Goal: Task Accomplishment & Management: Manage account settings

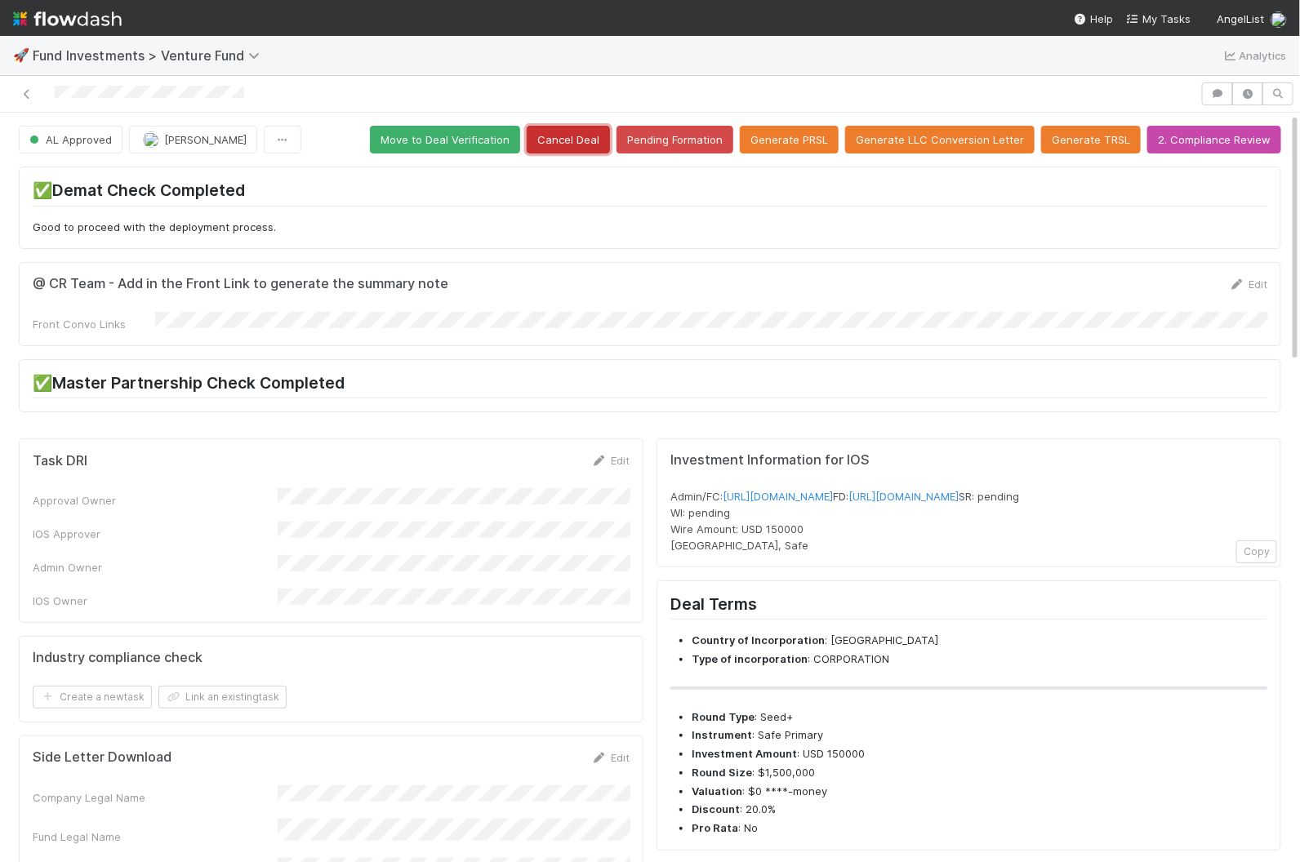
click at [558, 145] on button "Cancel Deal" at bounding box center [568, 140] width 83 height 28
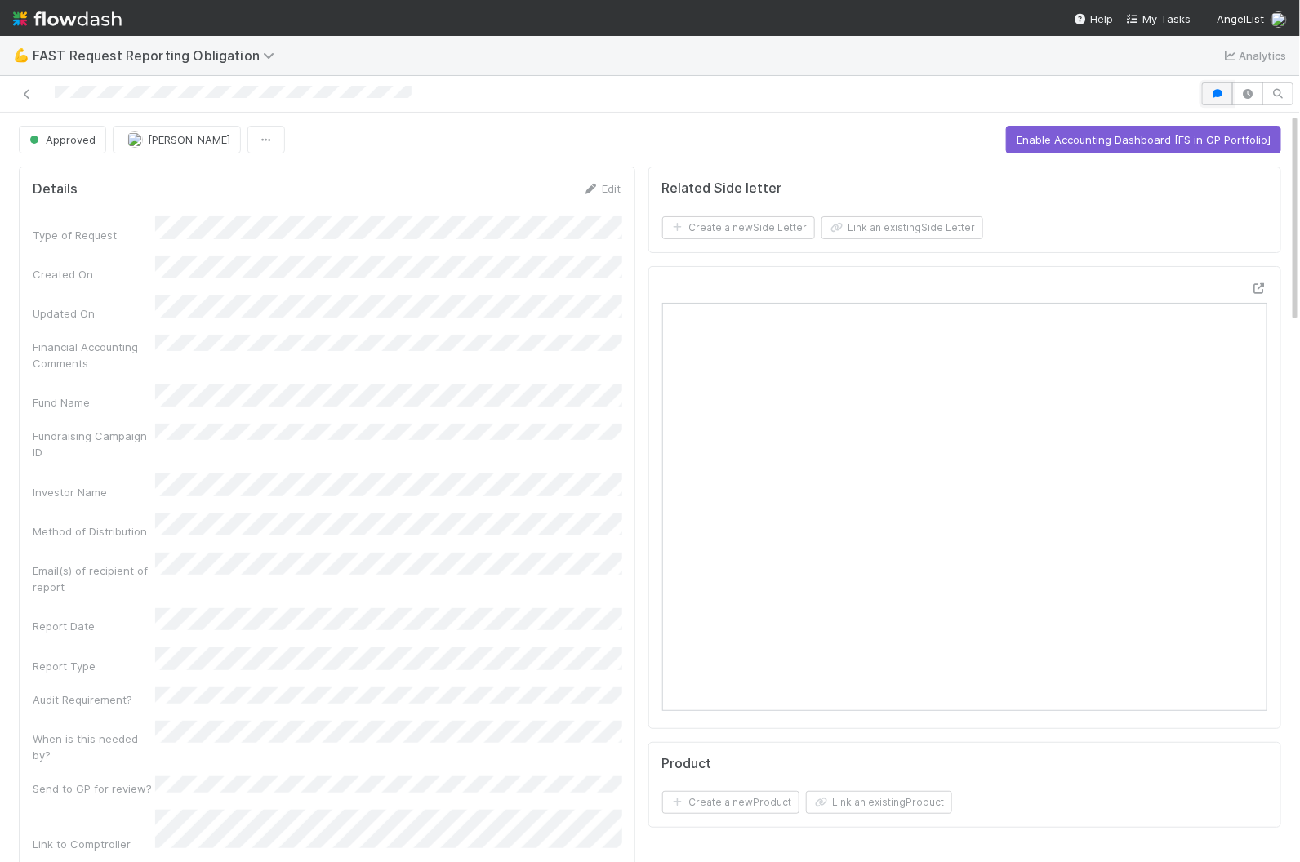
click at [1221, 101] on button "button" at bounding box center [1217, 93] width 31 height 23
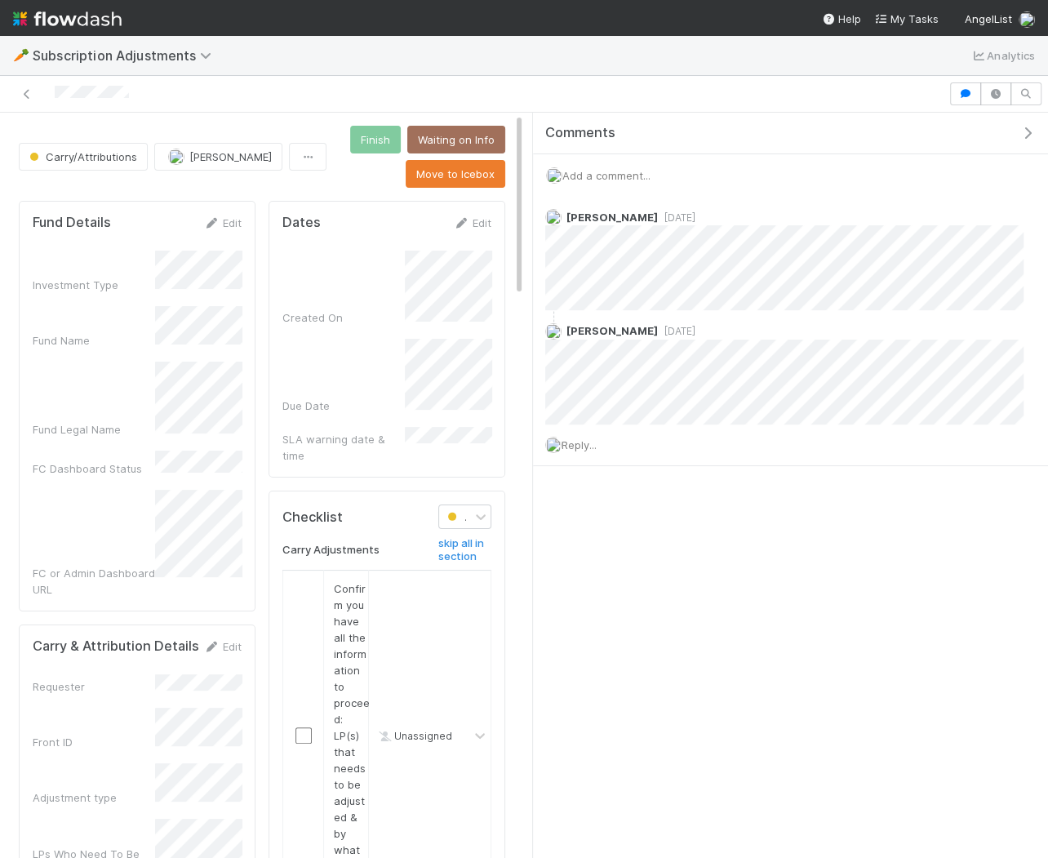
click at [613, 162] on div "Add a comment..." at bounding box center [790, 175] width 515 height 42
click at [620, 171] on span "Add a comment..." at bounding box center [606, 175] width 88 height 13
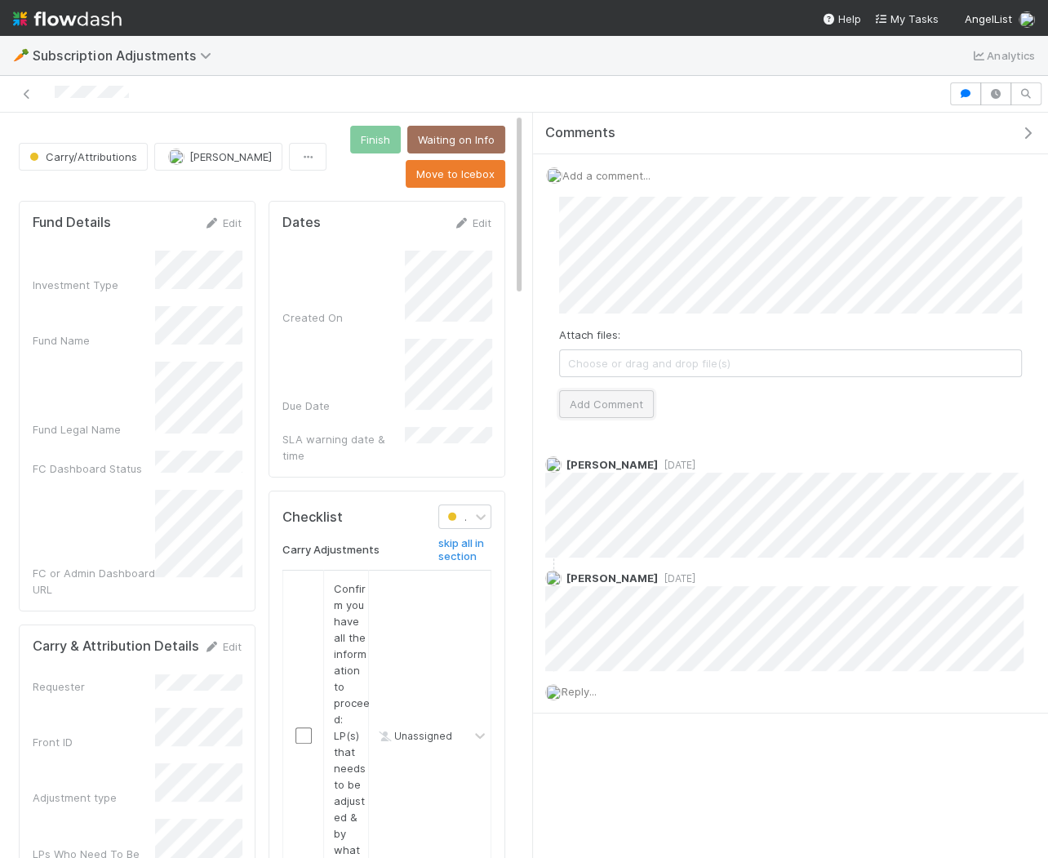
click at [609, 392] on button "Add Comment" at bounding box center [606, 404] width 95 height 28
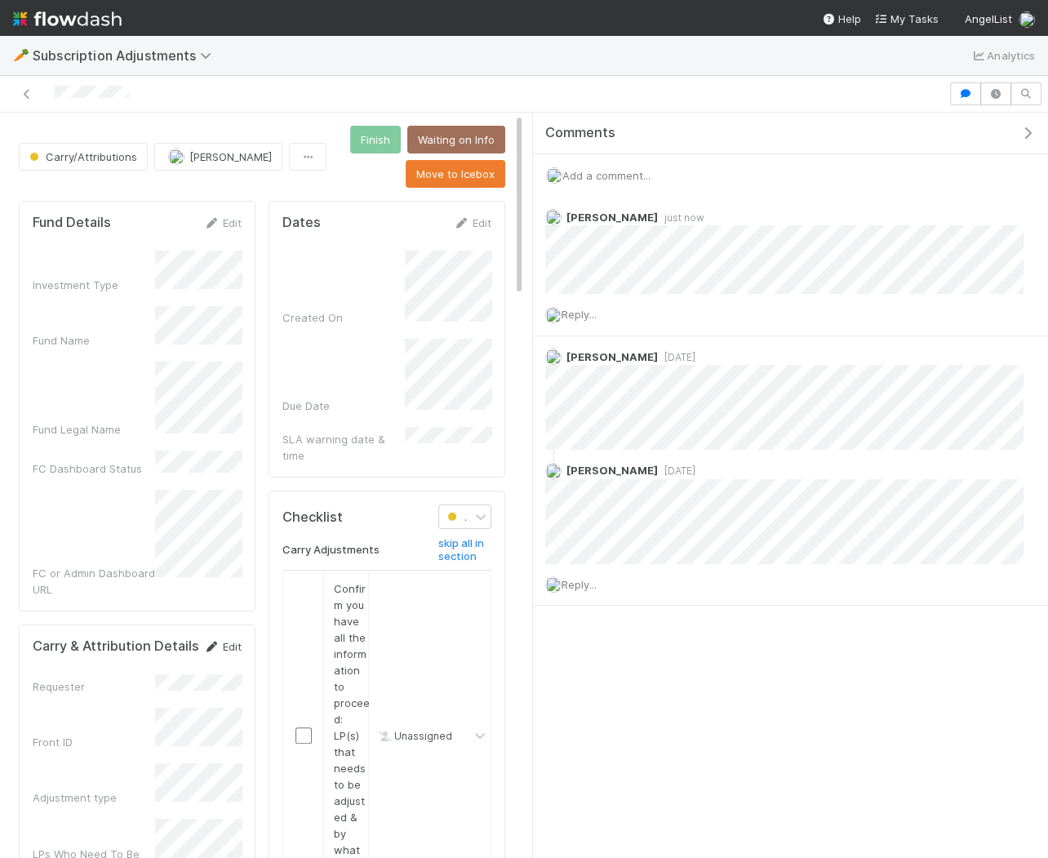
click at [220, 640] on link "Edit" at bounding box center [222, 646] width 38 height 13
click at [209, 638] on button "Save" at bounding box center [212, 652] width 47 height 28
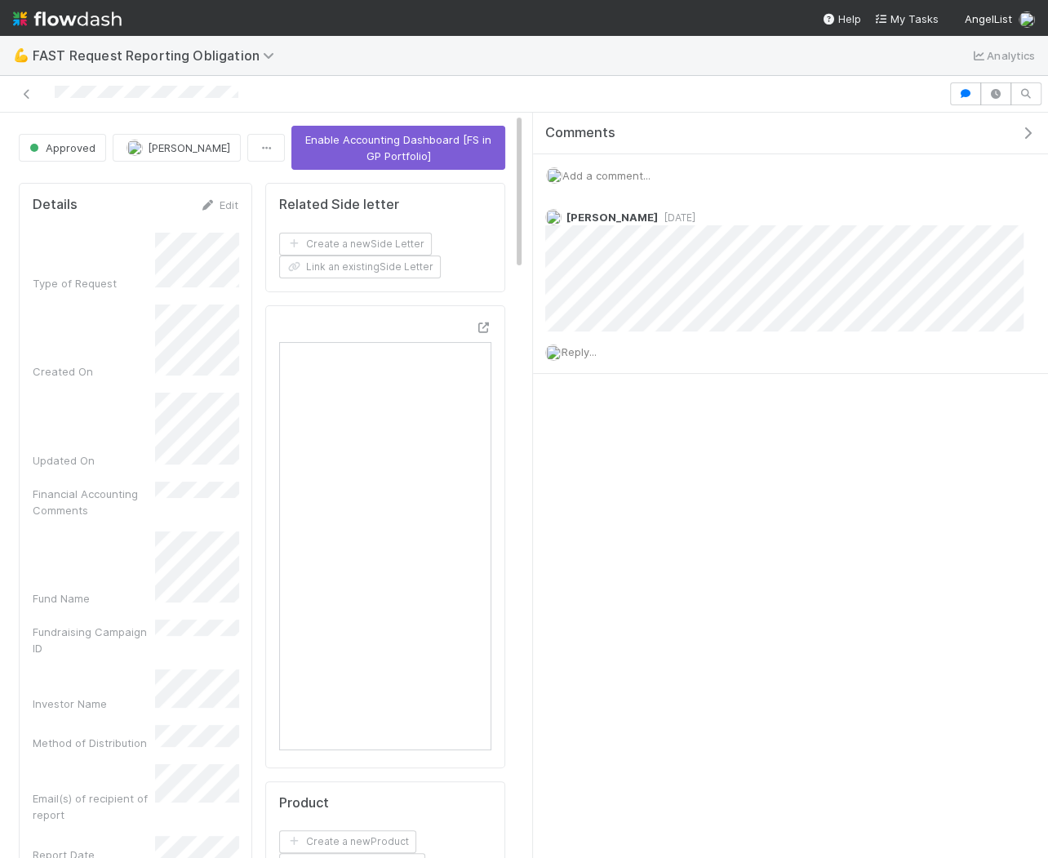
click at [1030, 131] on icon "button" at bounding box center [1028, 133] width 16 height 13
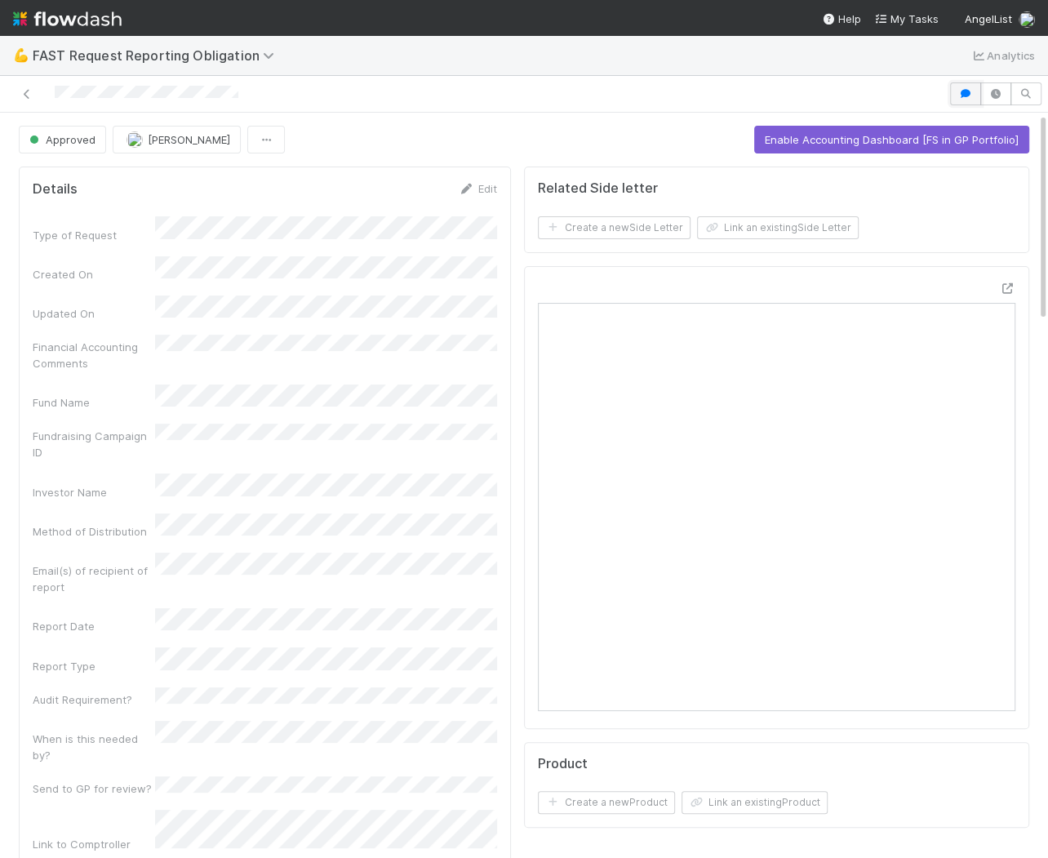
click at [969, 91] on icon "button" at bounding box center [966, 94] width 16 height 10
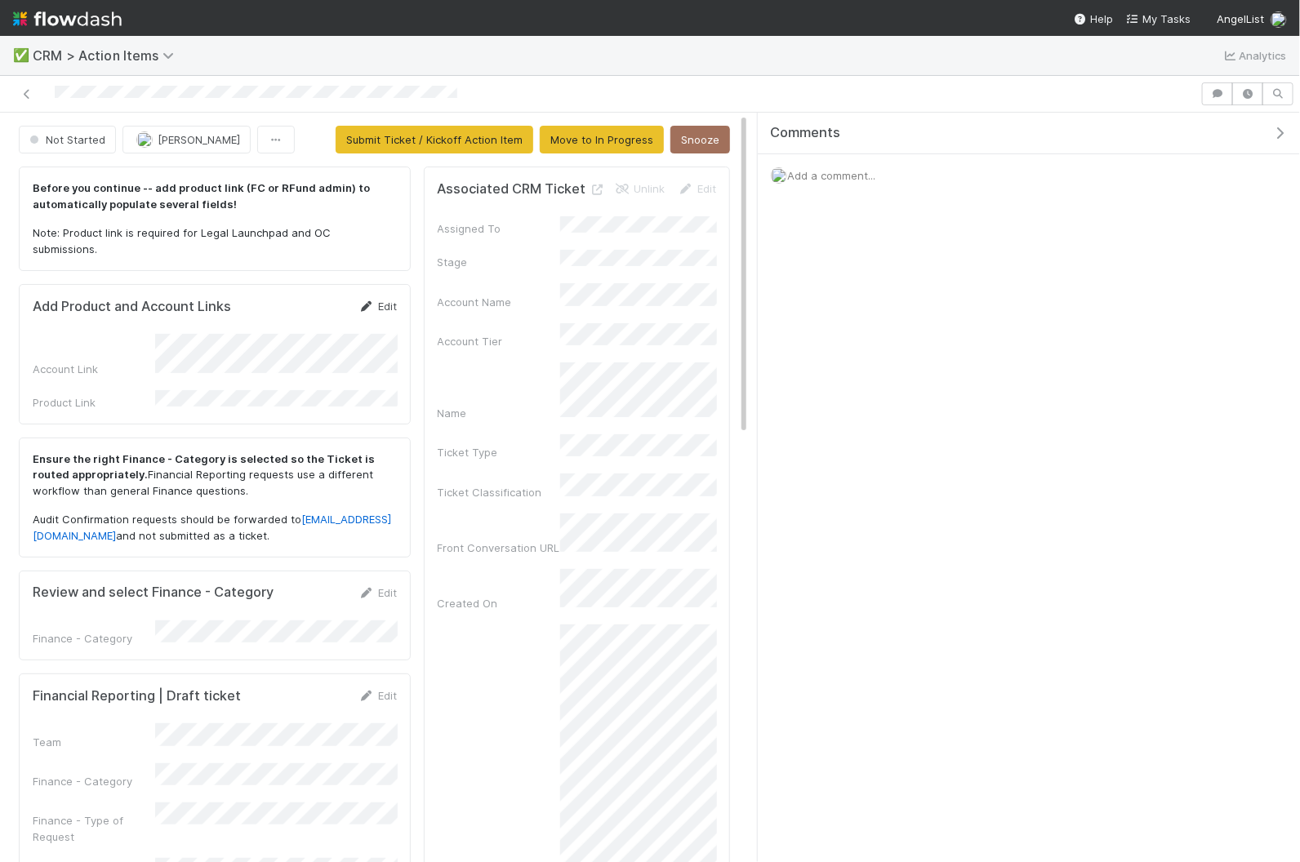
click at [378, 300] on link "Edit" at bounding box center [377, 306] width 38 height 13
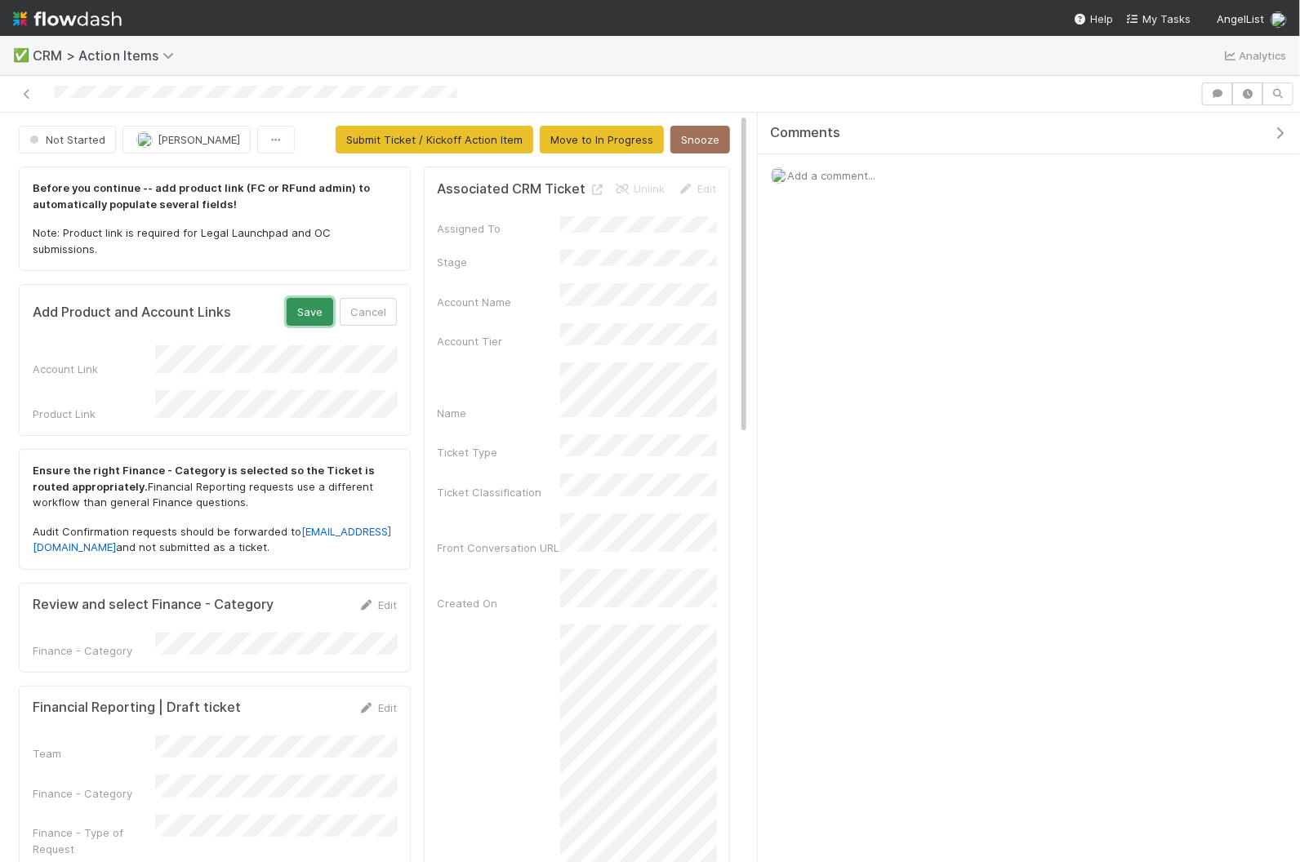
click at [300, 300] on button "Save" at bounding box center [310, 312] width 47 height 28
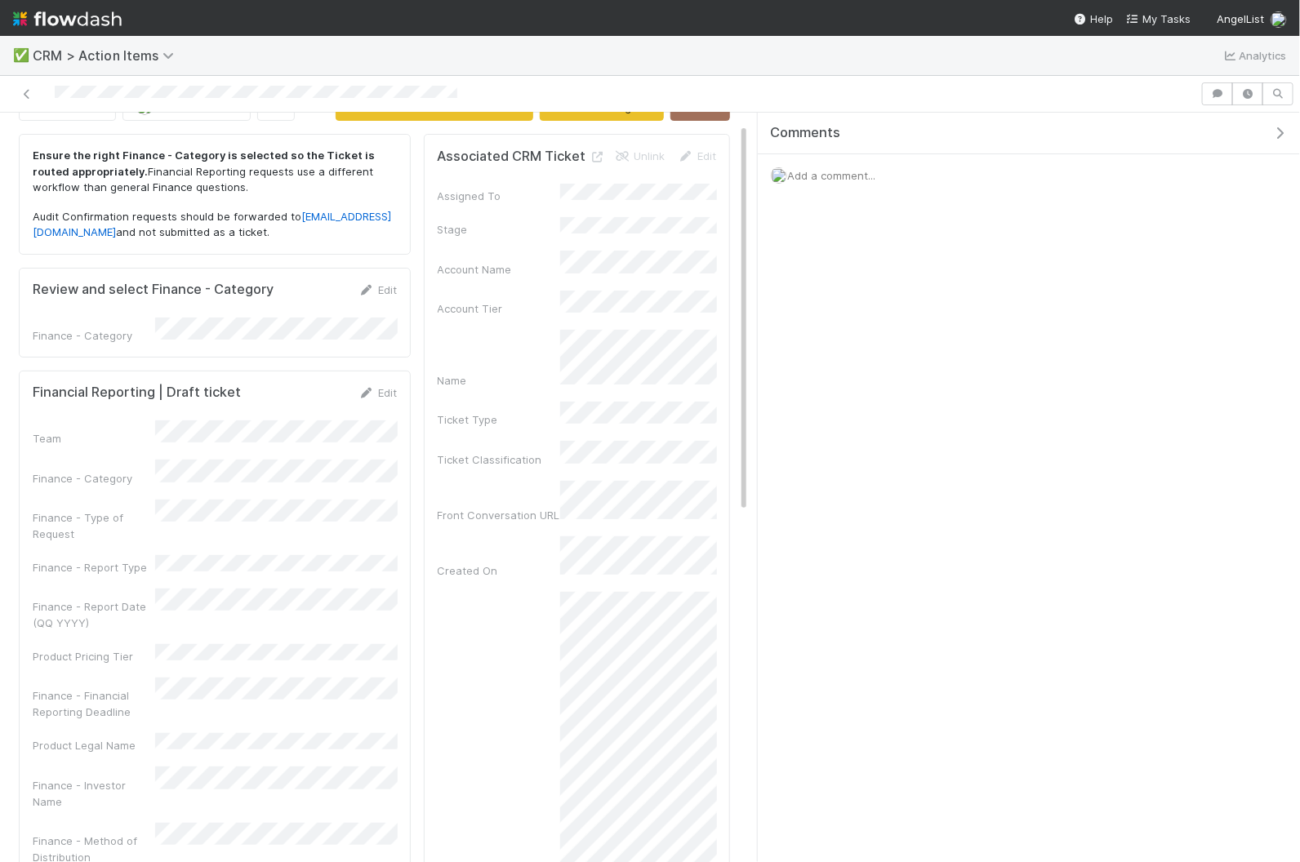
scroll to position [14, 0]
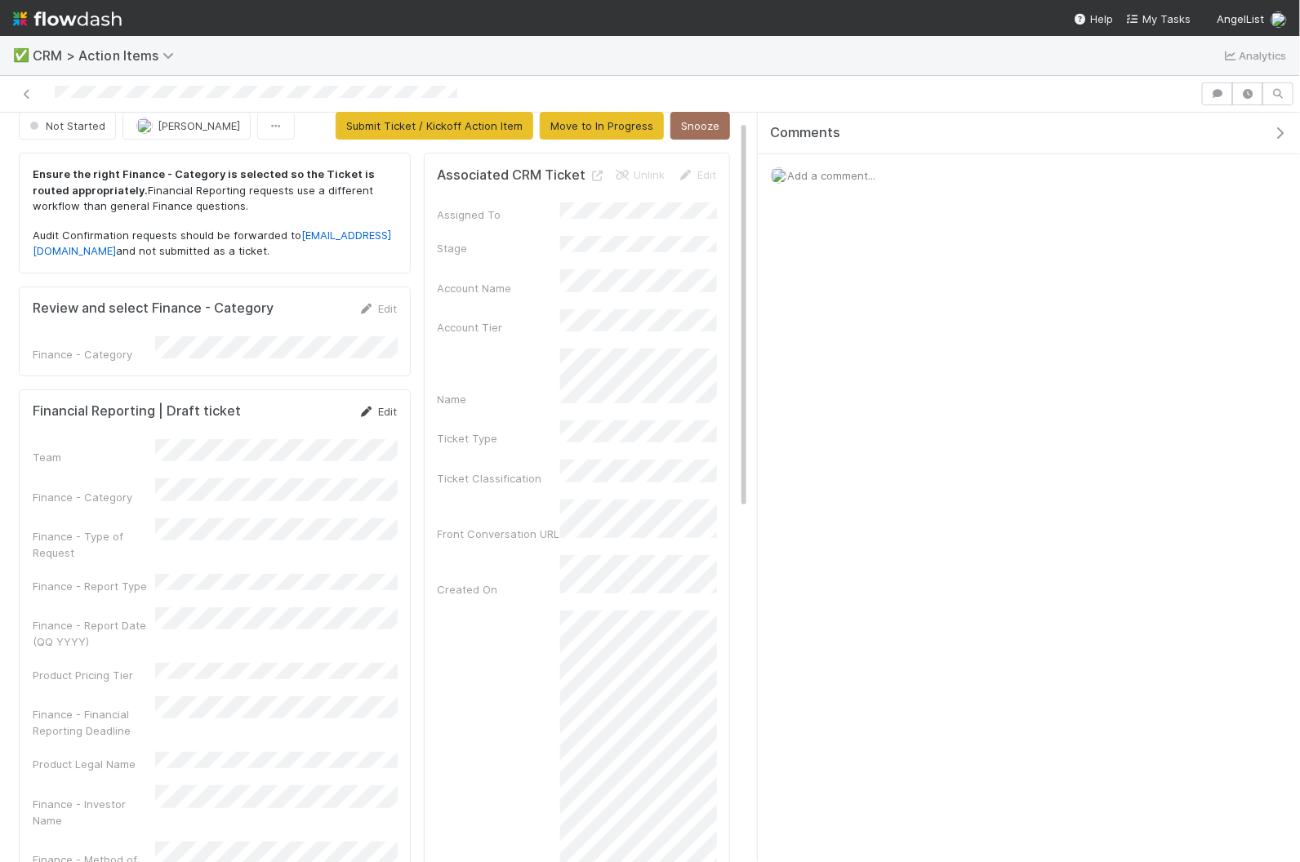
click at [375, 405] on link "Edit" at bounding box center [377, 411] width 38 height 13
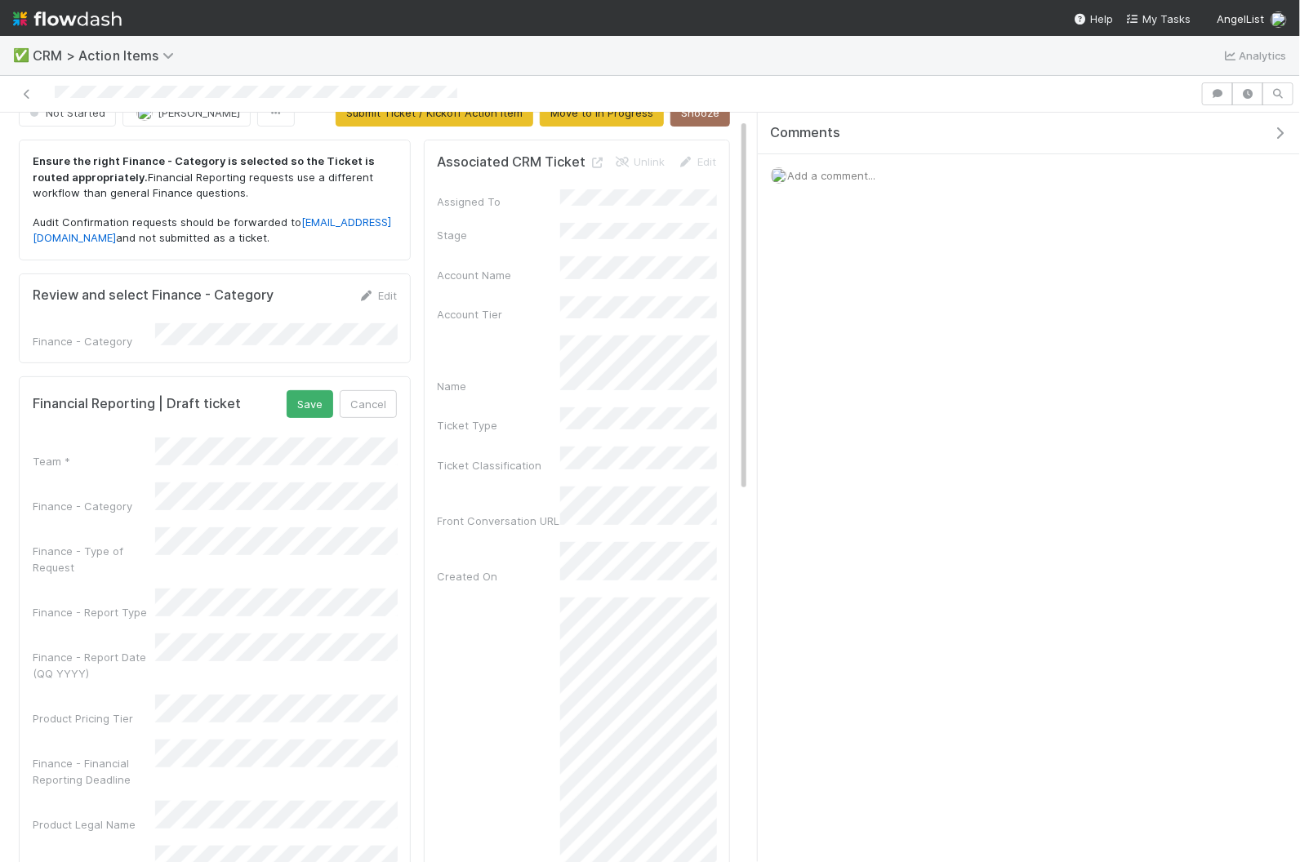
scroll to position [12, 0]
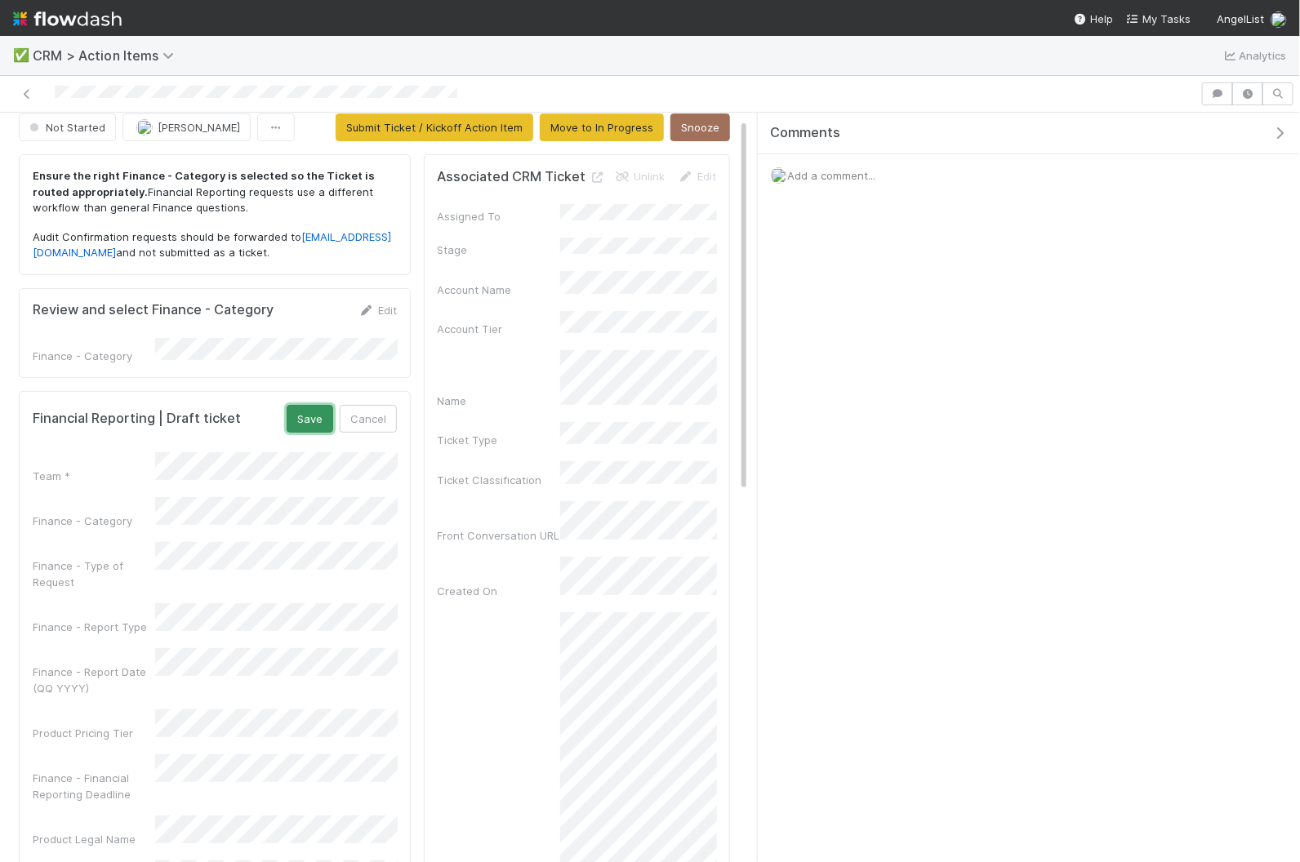
click at [302, 407] on button "Save" at bounding box center [310, 419] width 47 height 28
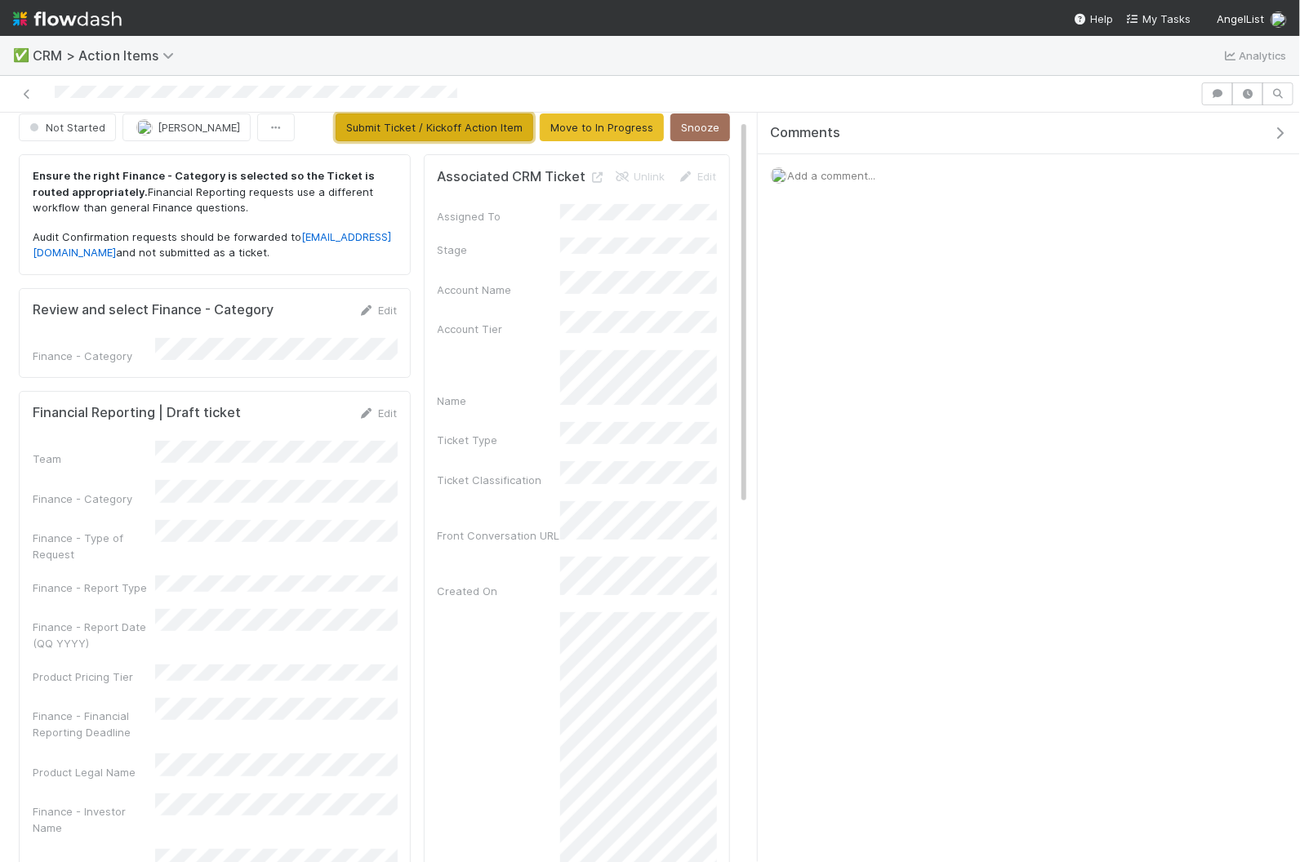
click at [491, 128] on button "Submit Ticket / Kickoff Action Item" at bounding box center [435, 127] width 198 height 28
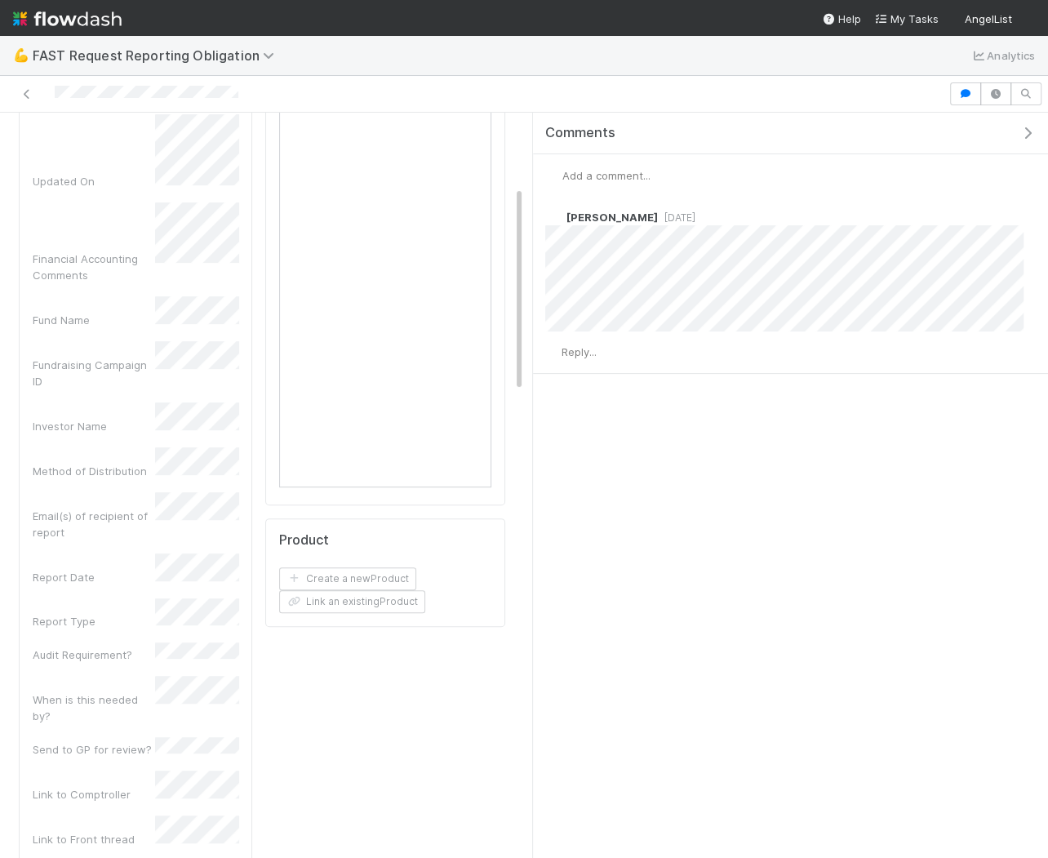
scroll to position [268, 0]
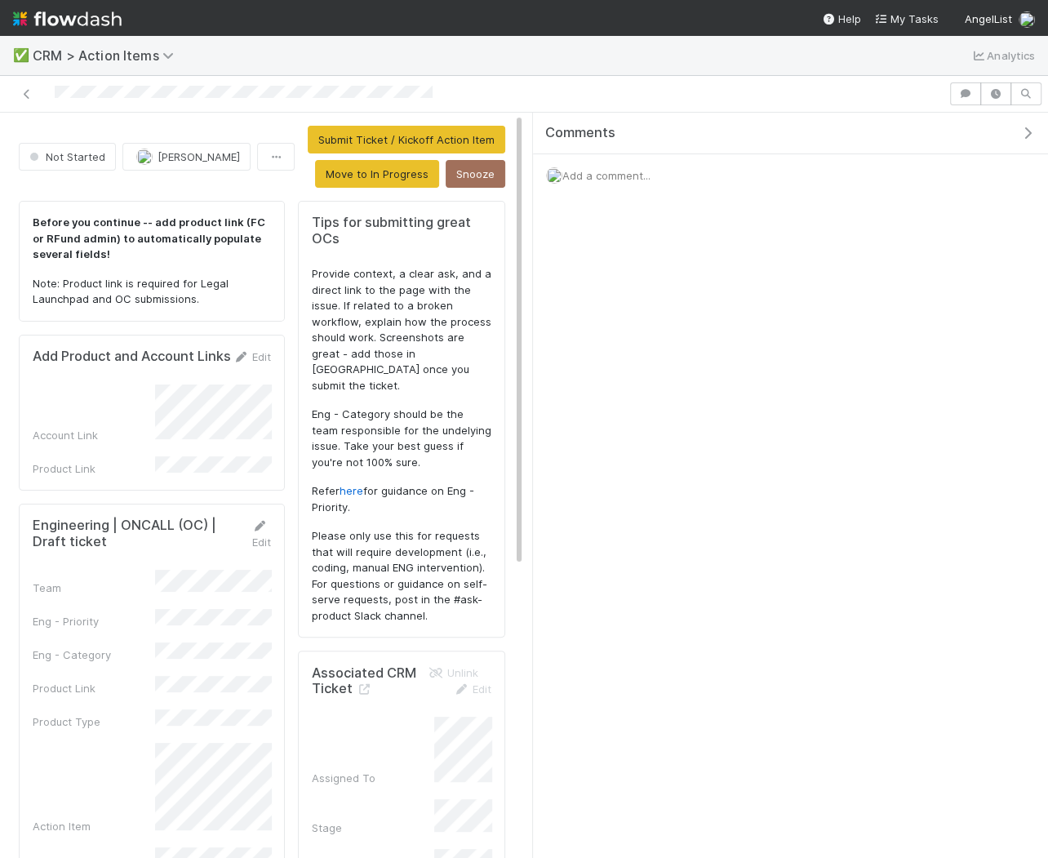
click at [1021, 130] on icon "button" at bounding box center [1028, 133] width 16 height 13
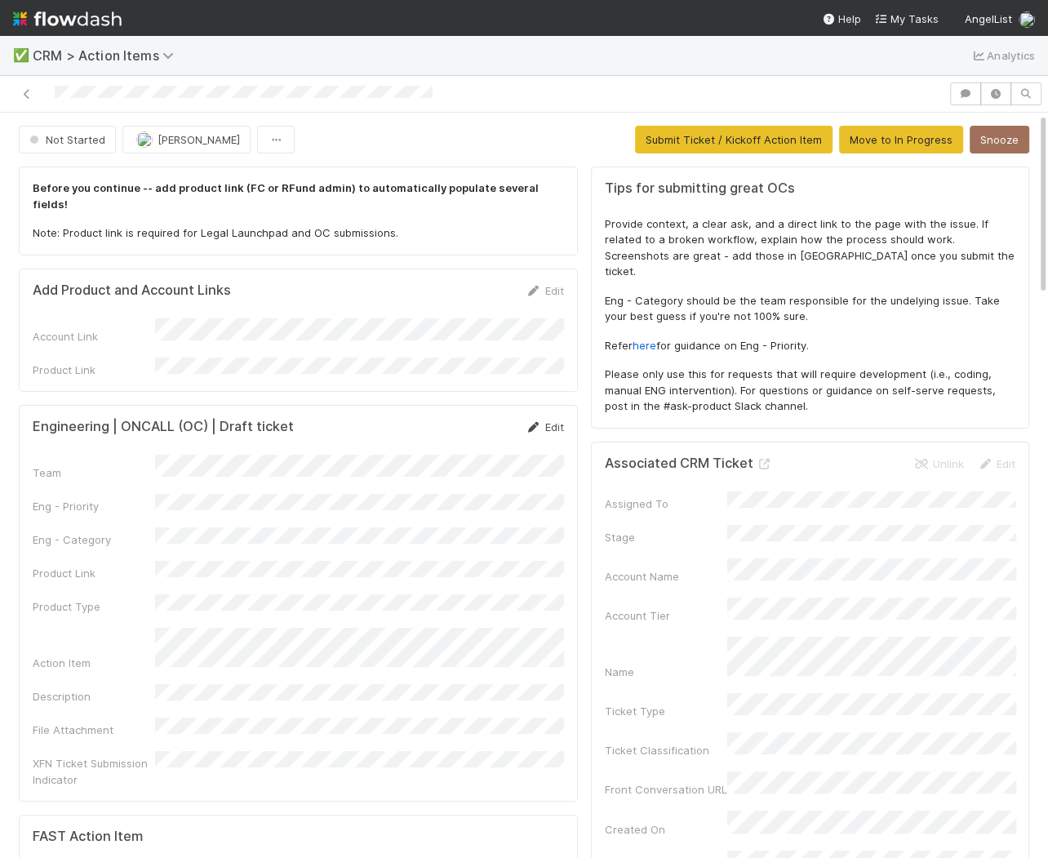
click at [541, 422] on icon at bounding box center [534, 427] width 16 height 11
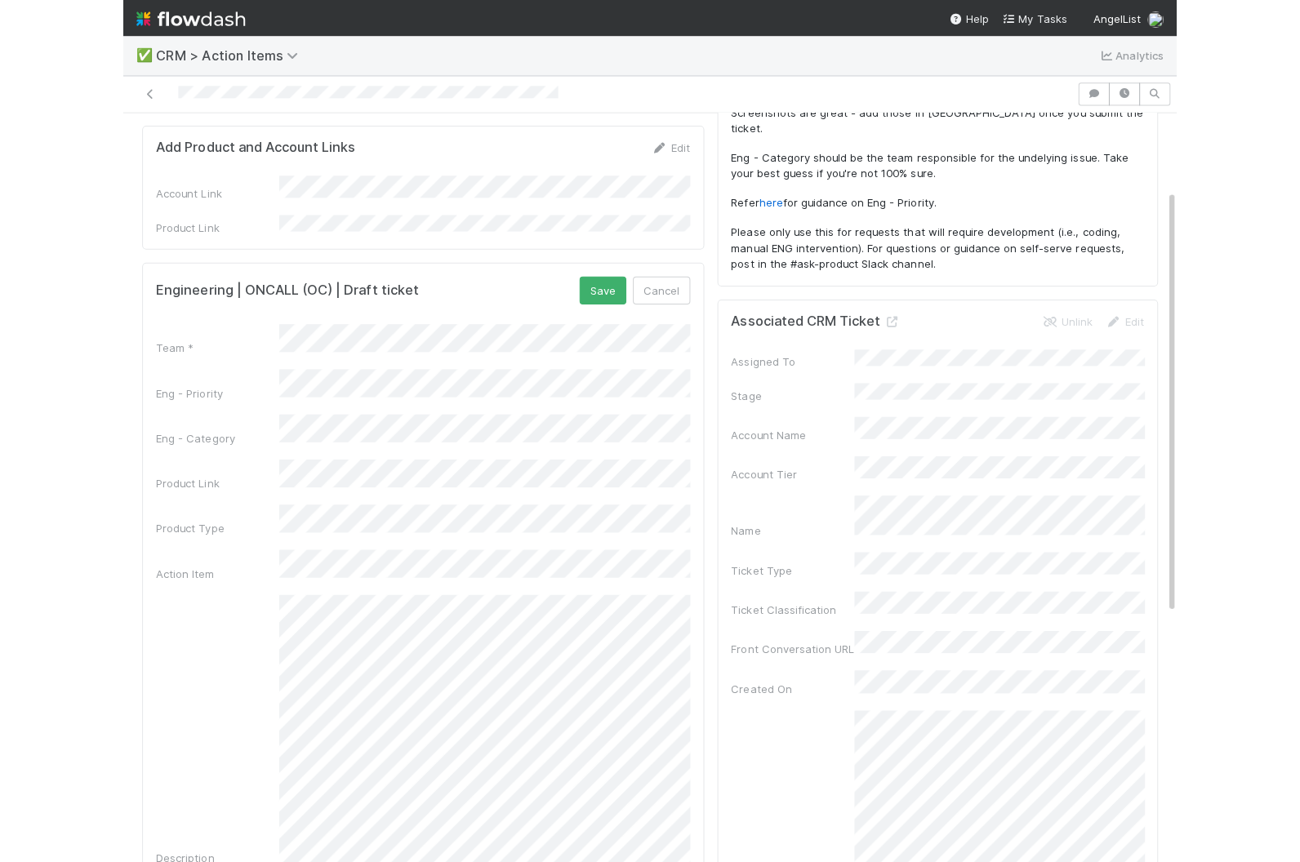
scroll to position [145, 0]
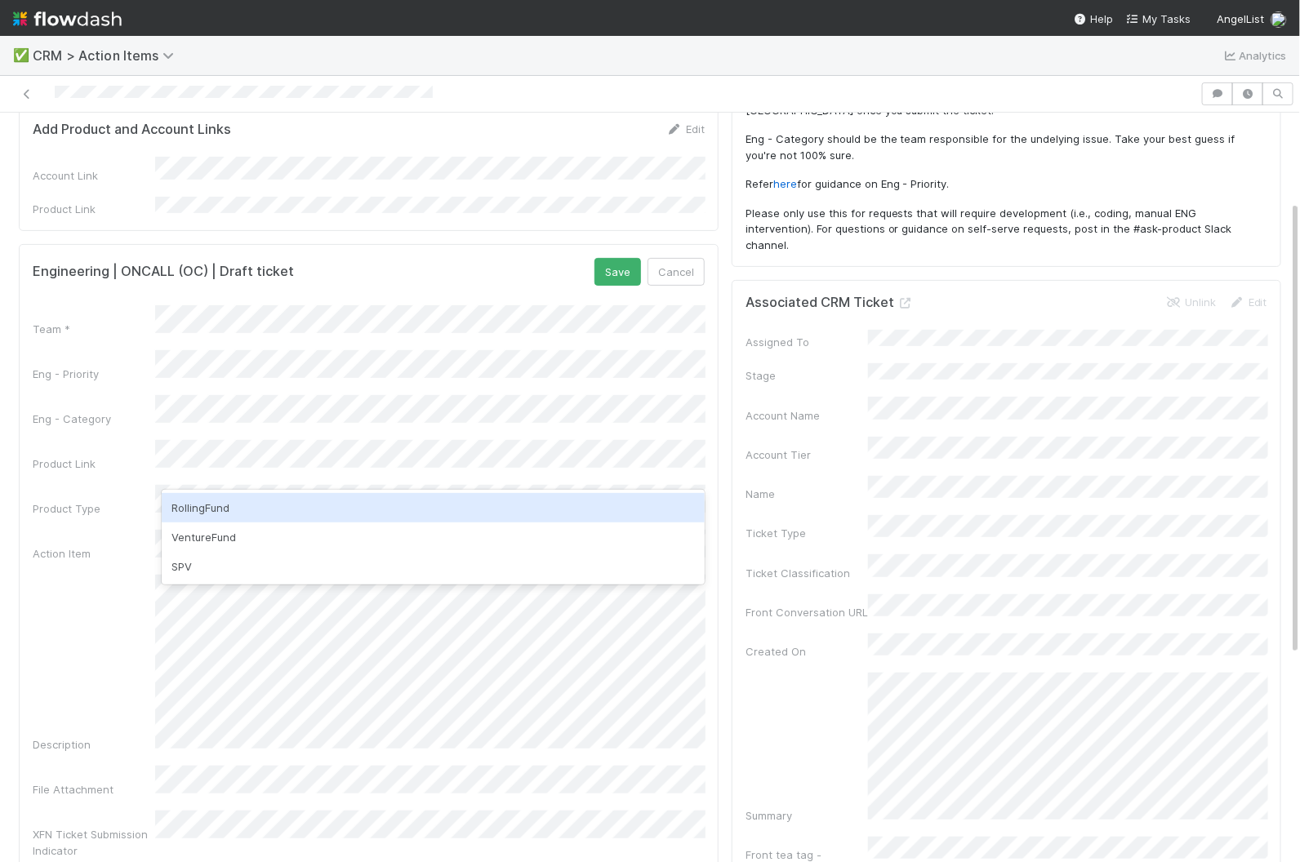
click at [299, 532] on div "VentureFund" at bounding box center [434, 536] width 544 height 29
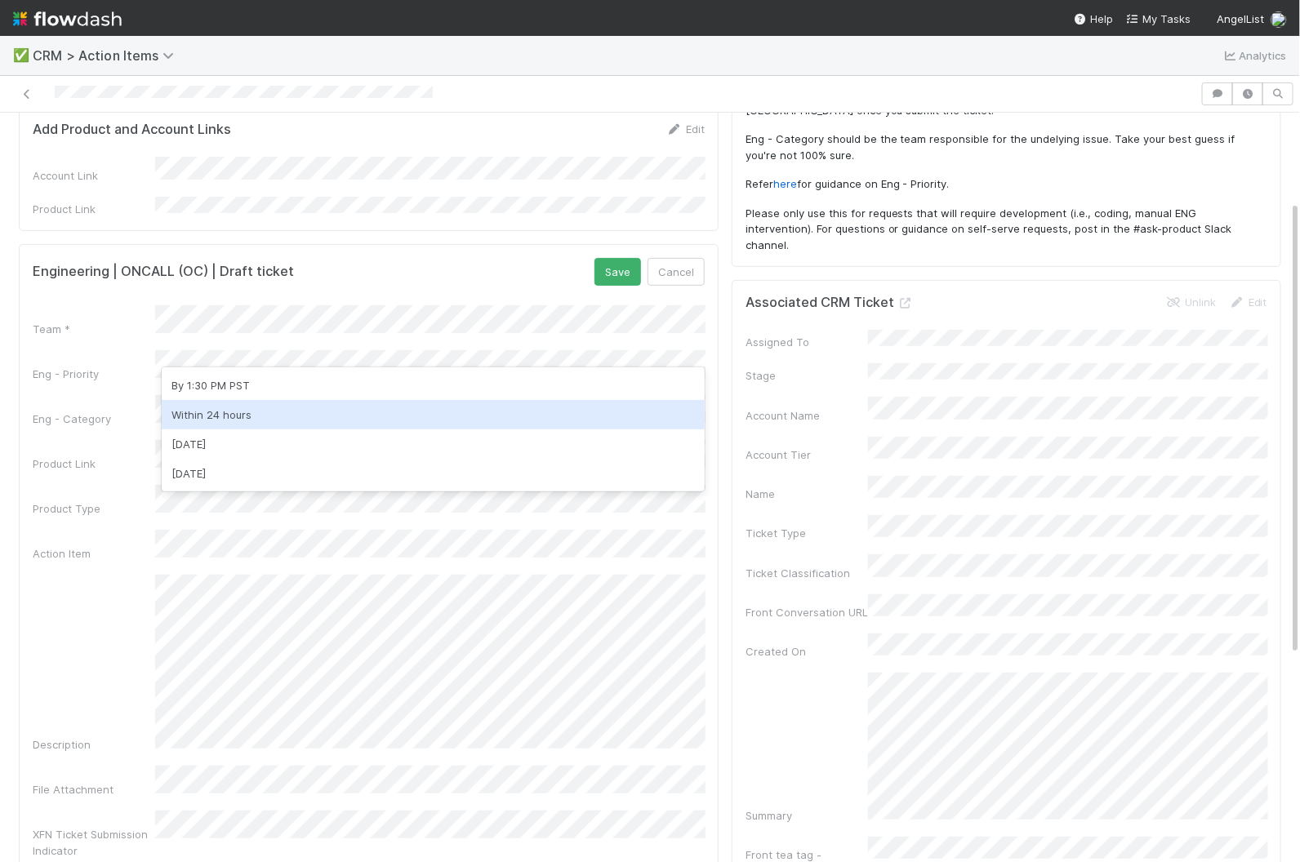
click at [326, 421] on div "Within 24 hours" at bounding box center [434, 414] width 544 height 29
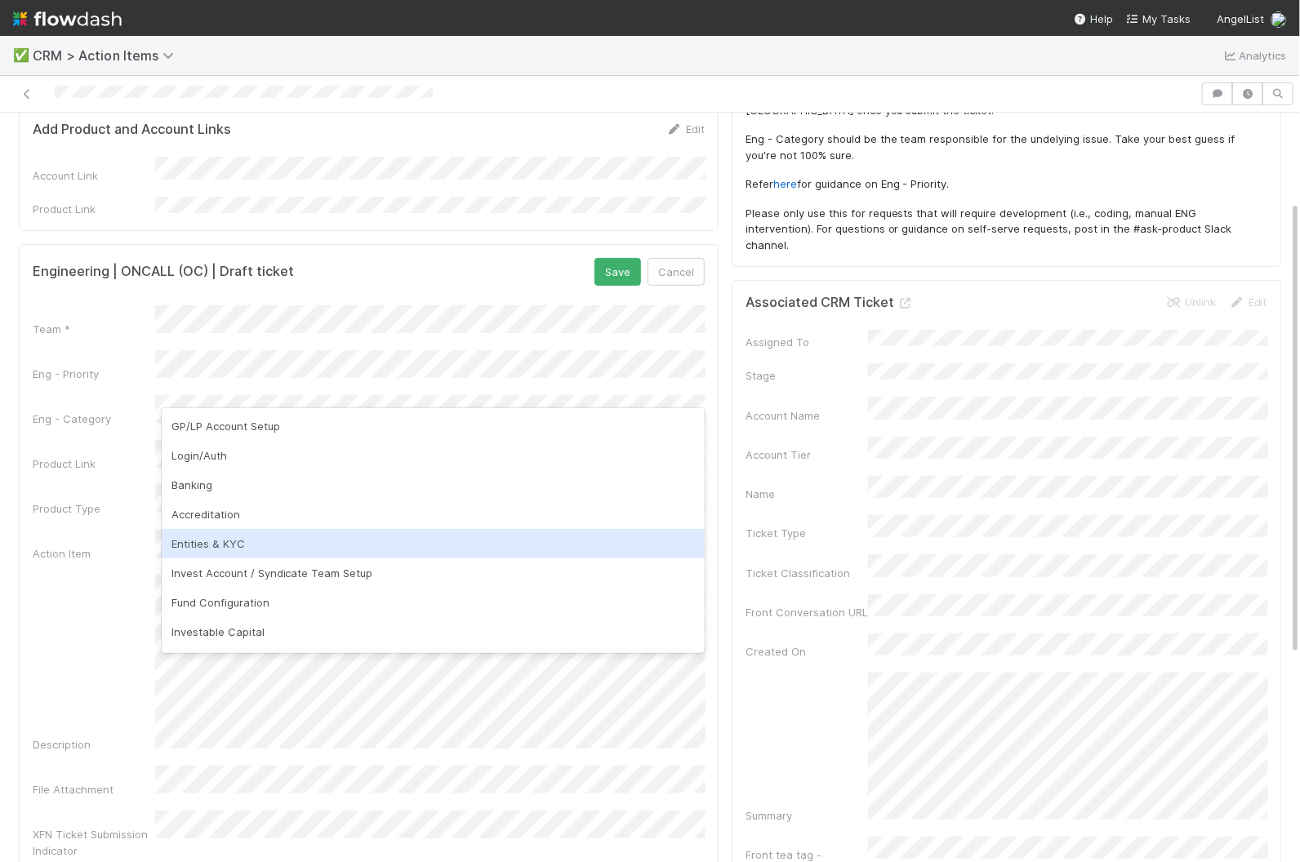
click at [287, 545] on div "Entities & KYC" at bounding box center [434, 543] width 544 height 29
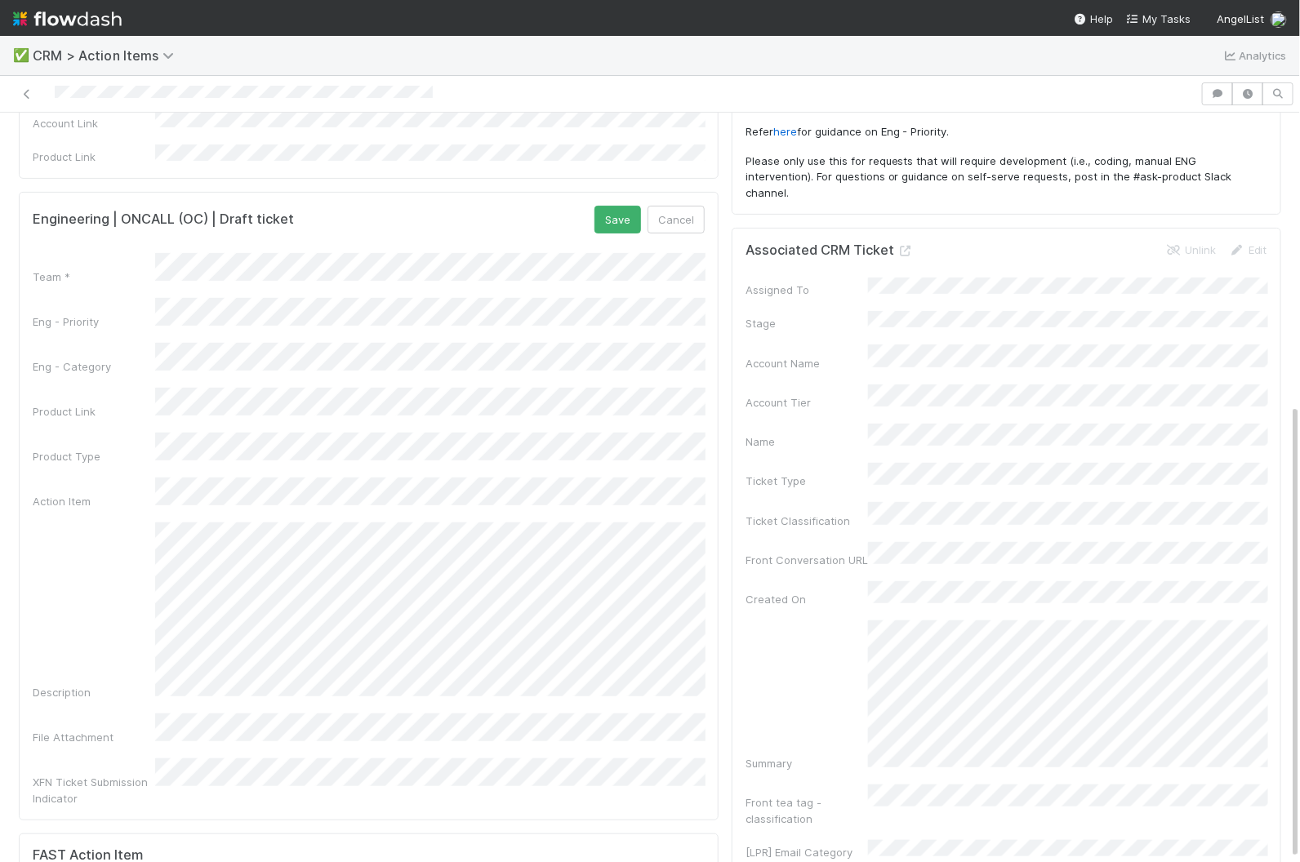
scroll to position [41, 0]
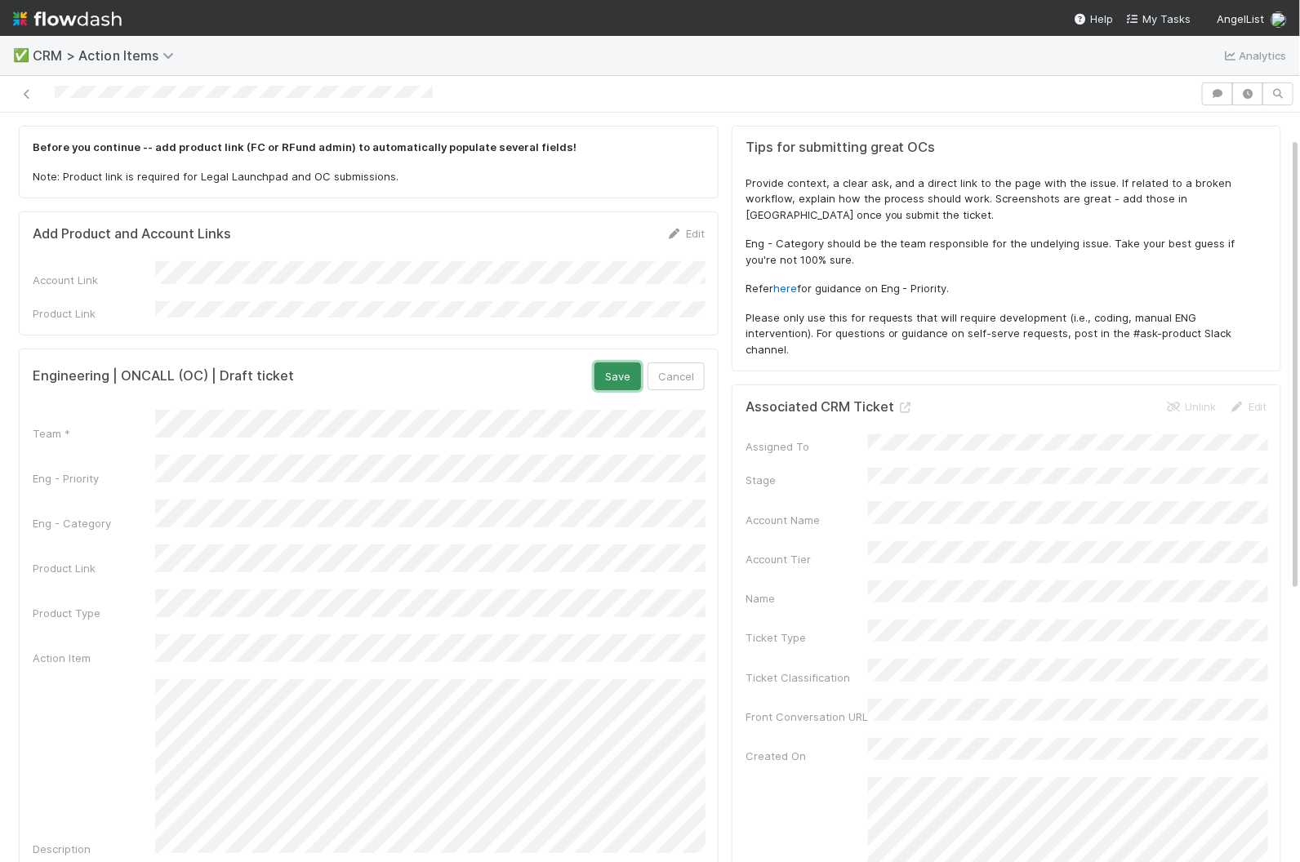
click at [630, 362] on button "Save" at bounding box center [617, 376] width 47 height 28
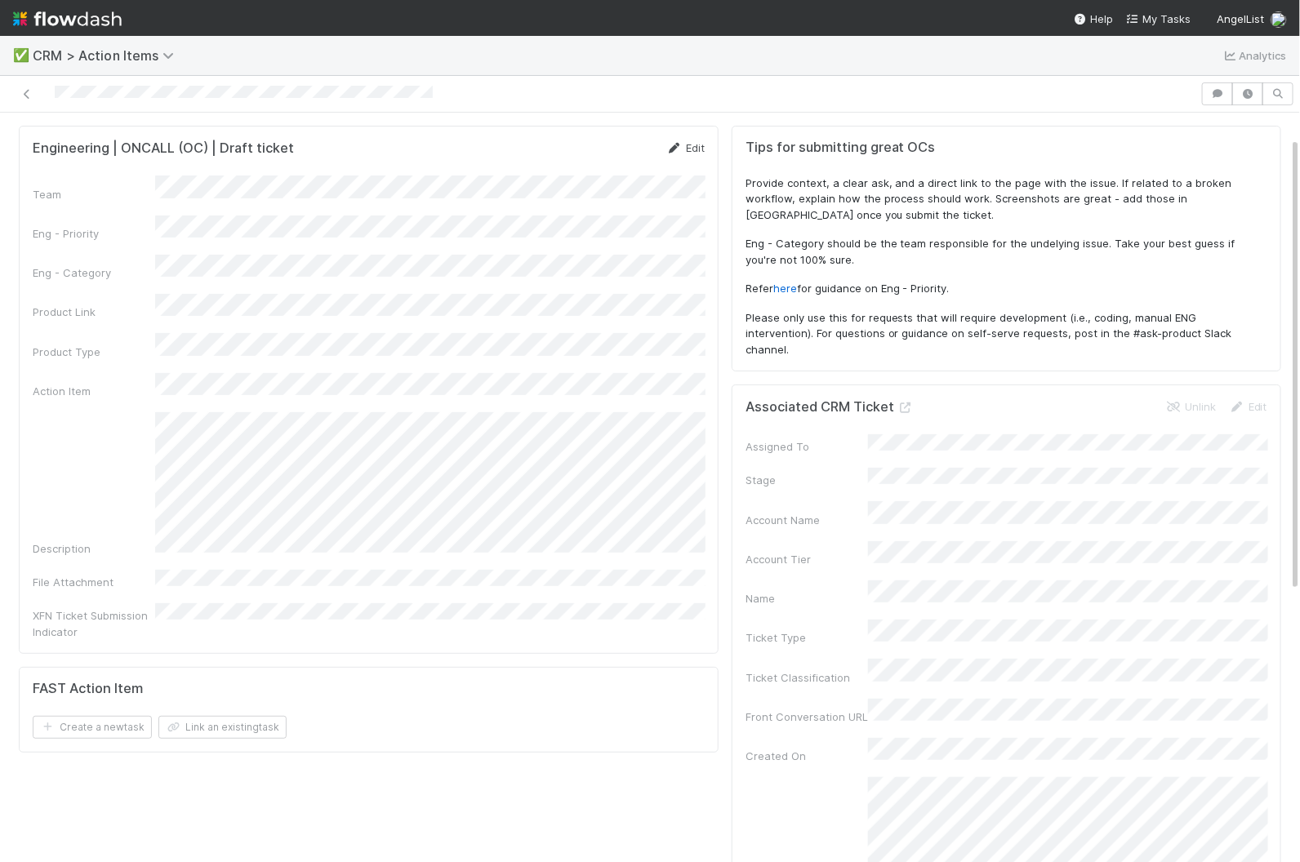
scroll to position [0, 0]
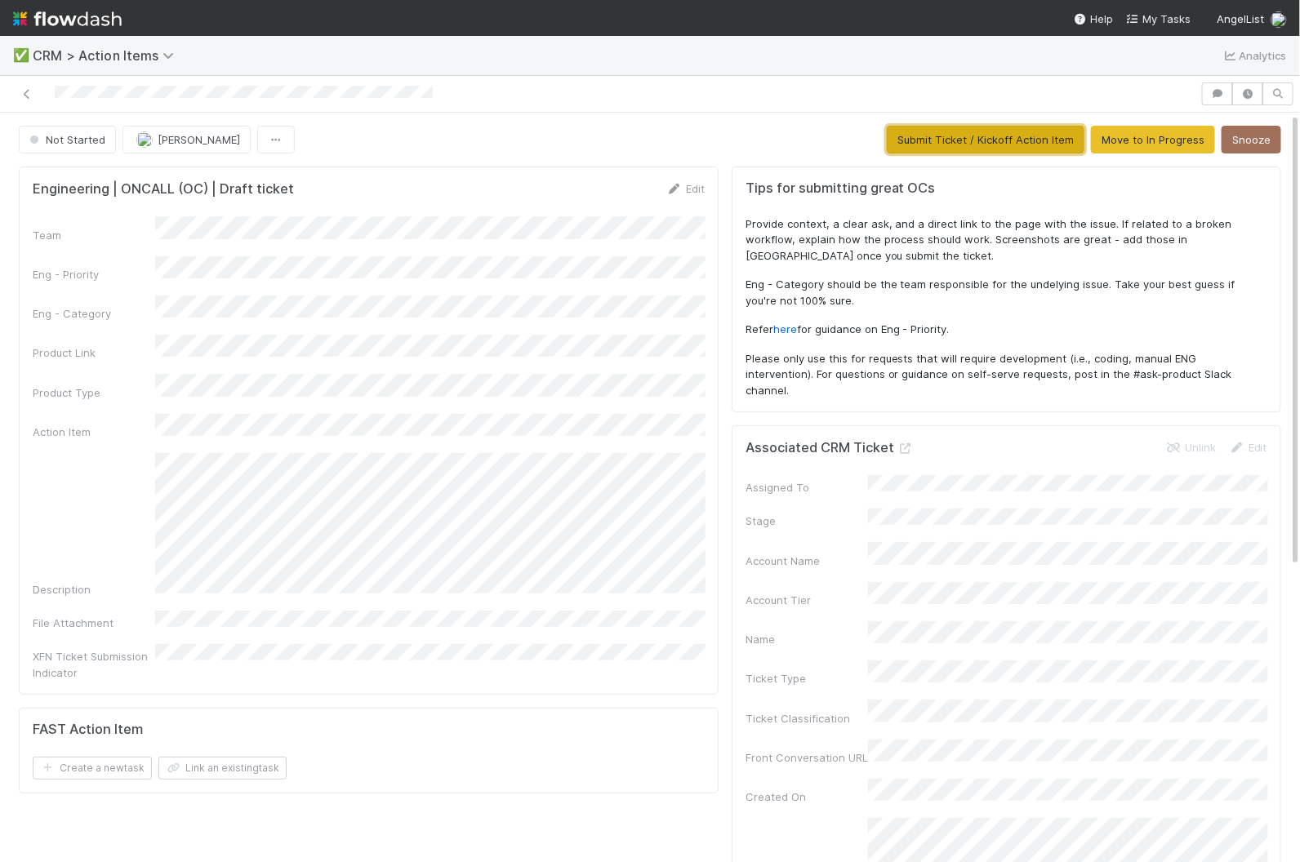
click at [944, 133] on button "Submit Ticket / Kickoff Action Item" at bounding box center [986, 140] width 198 height 28
